Goal: Information Seeking & Learning: Learn about a topic

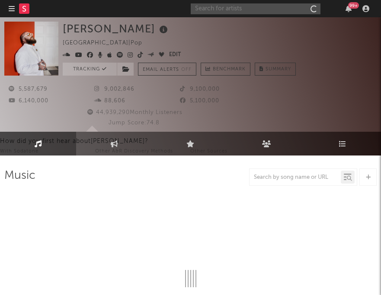
click at [295, 7] on input "text" at bounding box center [255, 8] width 130 height 11
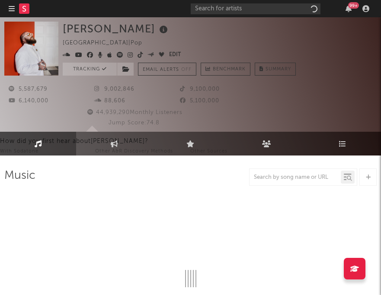
select select "6m"
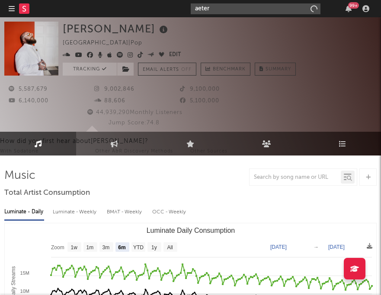
type input "aeter"
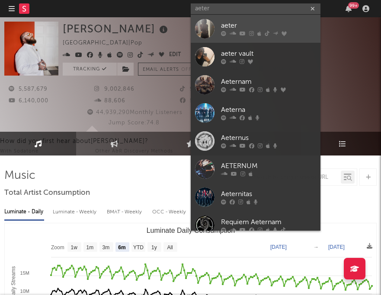
click at [244, 25] on div "aeter" at bounding box center [268, 26] width 95 height 10
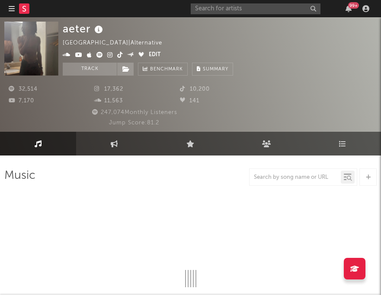
select select "6m"
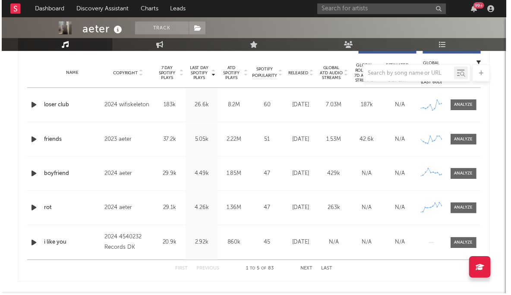
scroll to position [291, 0]
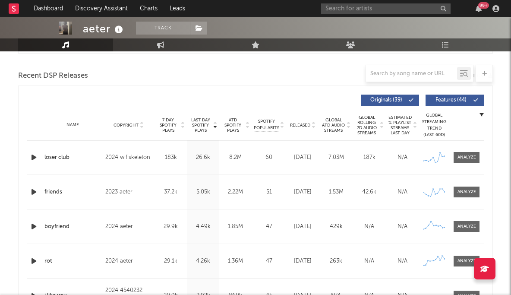
click at [328, 133] on div "Name Copyright Label Album Names Composer Names 7 Day Spotify Plays Last Day Sp…" at bounding box center [255, 125] width 457 height 30
click at [329, 113] on div "Name Copyright Label Album Names Composer Names 7 Day Spotify Plays Last Day Sp…" at bounding box center [255, 125] width 457 height 30
click at [330, 124] on span "Global ATD Audio Streams" at bounding box center [334, 125] width 24 height 16
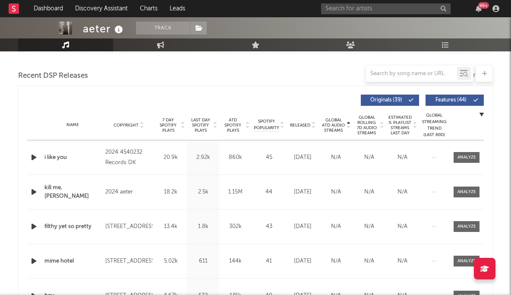
click at [330, 124] on span "Global ATD Audio Streams" at bounding box center [334, 125] width 24 height 16
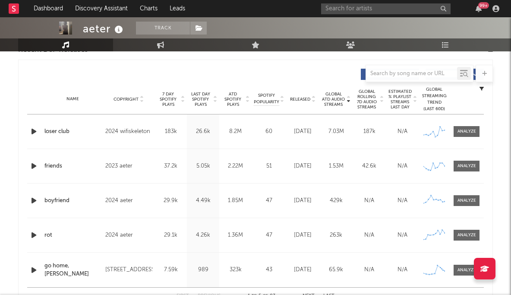
scroll to position [320, 0]
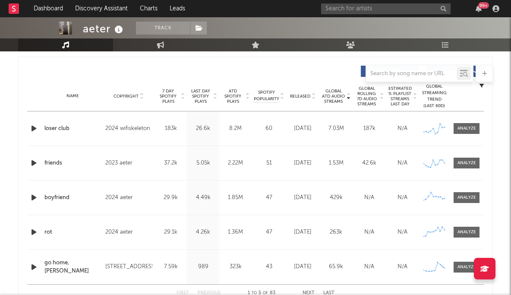
click at [340, 96] on span "Global ATD Audio Streams" at bounding box center [334, 97] width 24 height 16
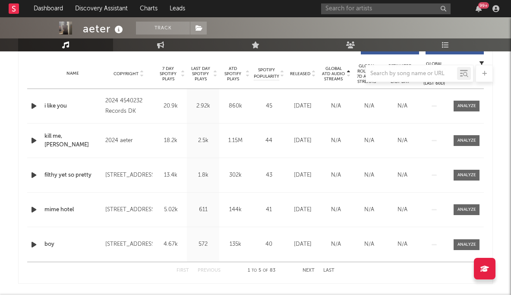
scroll to position [357, 0]
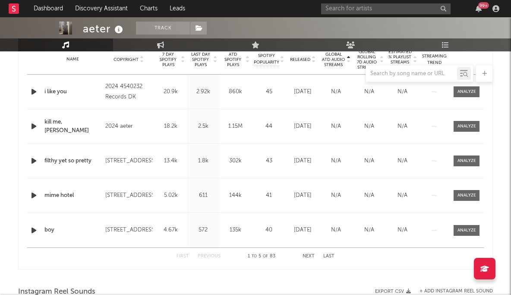
click at [298, 55] on div "Name Copyright Label Album Names Composer Names 7 Day Spotify Plays Last Day Sp…" at bounding box center [255, 59] width 457 height 30
click at [298, 63] on div "Name Copyright Label Album Names Composer Names 7 Day Spotify Plays Last Day Sp…" at bounding box center [255, 59] width 457 height 30
click at [298, 60] on span "Released" at bounding box center [300, 59] width 20 height 5
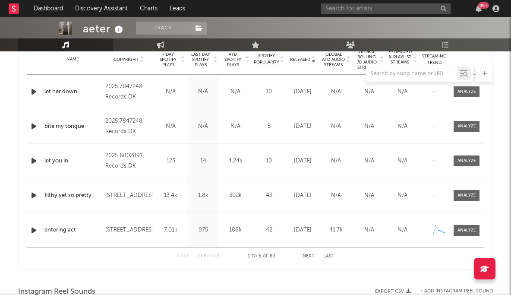
click at [298, 60] on span "Released" at bounding box center [300, 59] width 20 height 5
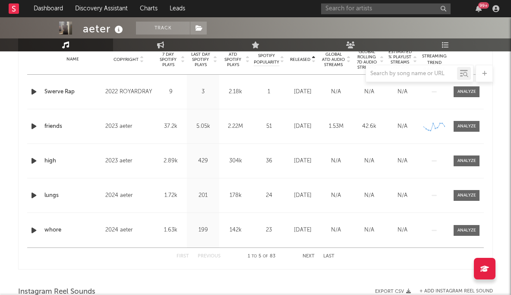
click at [298, 60] on span "Released" at bounding box center [300, 59] width 20 height 5
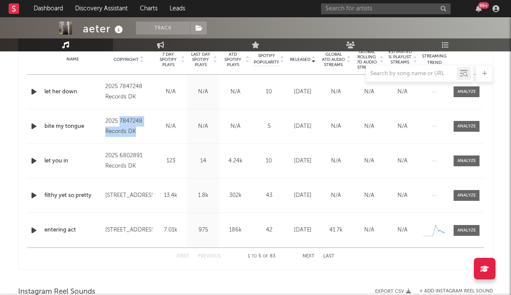
drag, startPoint x: 120, startPoint y: 121, endPoint x: 149, endPoint y: 130, distance: 30.6
click at [149, 130] on div "2025 7847248 Records DK" at bounding box center [128, 126] width 47 height 21
copy div "7847248 Records DK"
click at [380, 9] on input "text" at bounding box center [386, 8] width 130 height 11
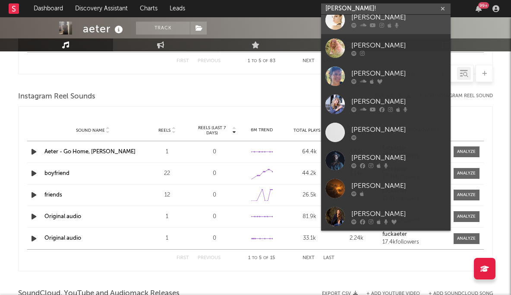
scroll to position [0, 0]
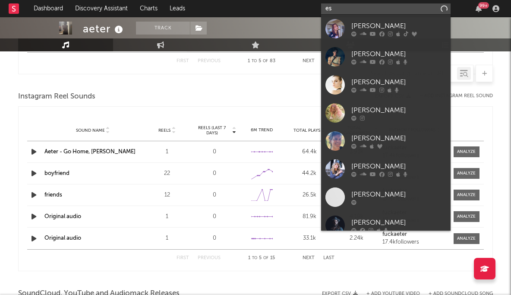
type input "e"
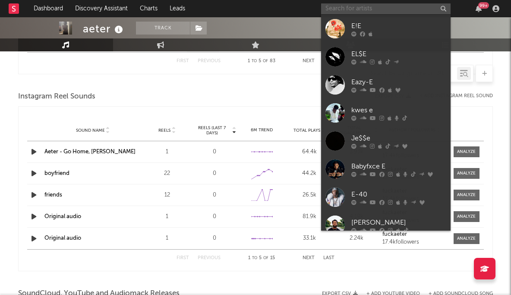
paste input "[URL][DOMAIN_NAME]"
type input "[URL][DOMAIN_NAME]"
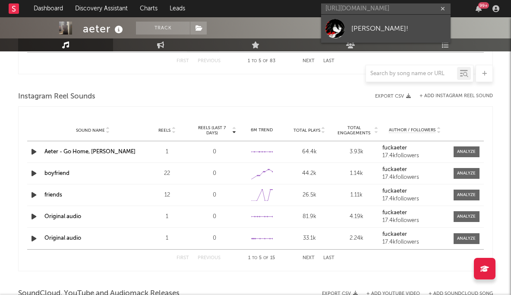
click at [368, 26] on div "[PERSON_NAME]!" at bounding box center [399, 28] width 95 height 10
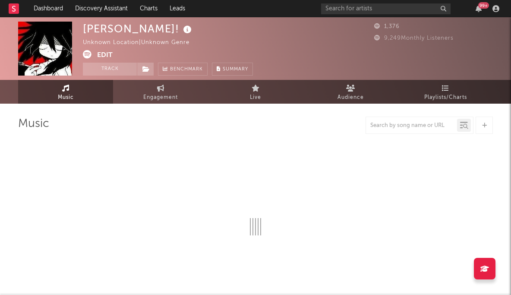
select select "1w"
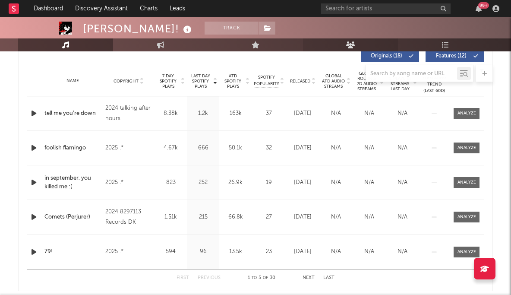
scroll to position [347, 0]
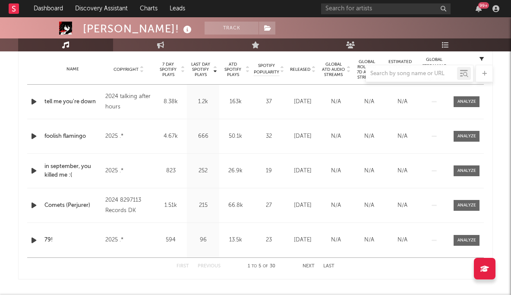
click at [299, 66] on div at bounding box center [255, 73] width 475 height 17
click at [296, 71] on div at bounding box center [255, 73] width 475 height 17
click at [320, 102] on div "Global ATD Audio Streams N/A" at bounding box center [336, 102] width 33 height 9
click at [308, 103] on div "[DATE]" at bounding box center [303, 102] width 29 height 9
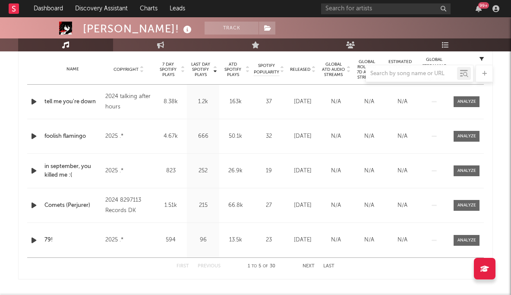
click at [308, 267] on button "Next" at bounding box center [309, 266] width 12 height 5
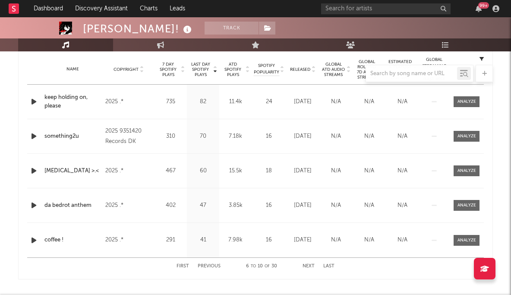
click at [308, 267] on button "Next" at bounding box center [309, 266] width 12 height 5
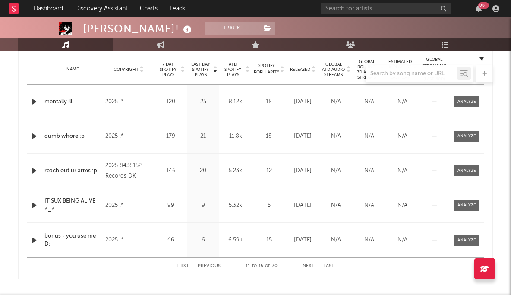
click at [308, 267] on button "Next" at bounding box center [309, 266] width 12 height 5
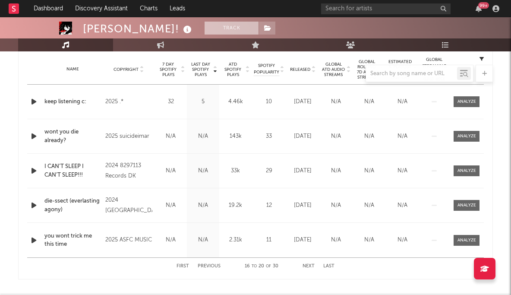
click at [205, 28] on button "Track" at bounding box center [232, 28] width 54 height 13
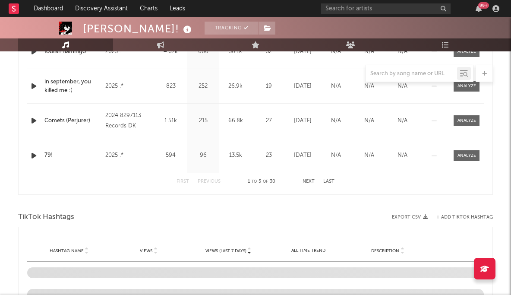
select select "1w"
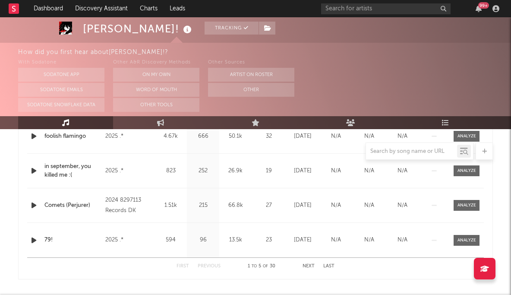
scroll to position [0, 0]
